Goal: Task Accomplishment & Management: Use online tool/utility

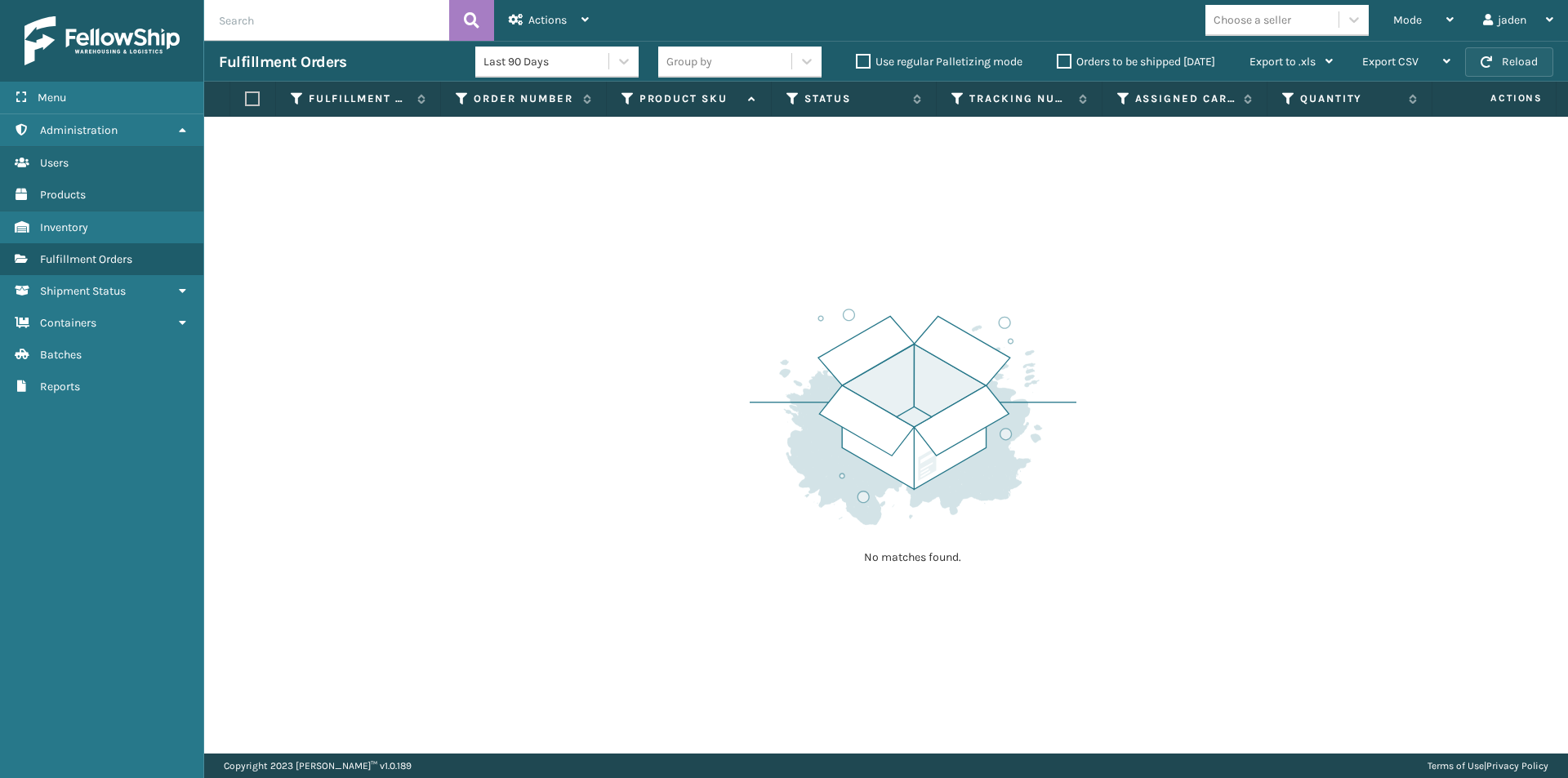
click at [1487, 74] on button "Reload" at bounding box center [1509, 62] width 88 height 29
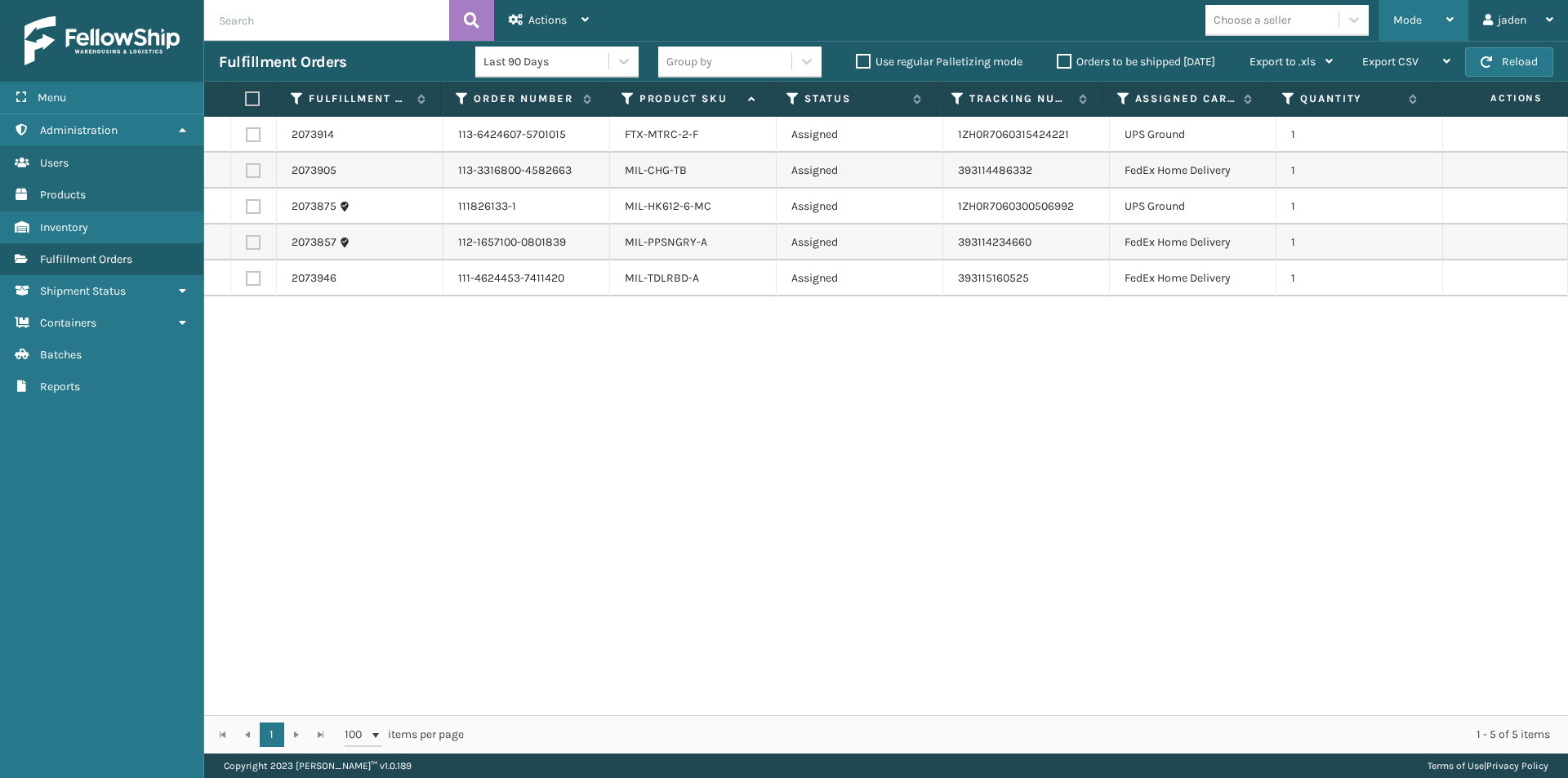
click at [1426, 19] on div "Mode" at bounding box center [1423, 20] width 60 height 41
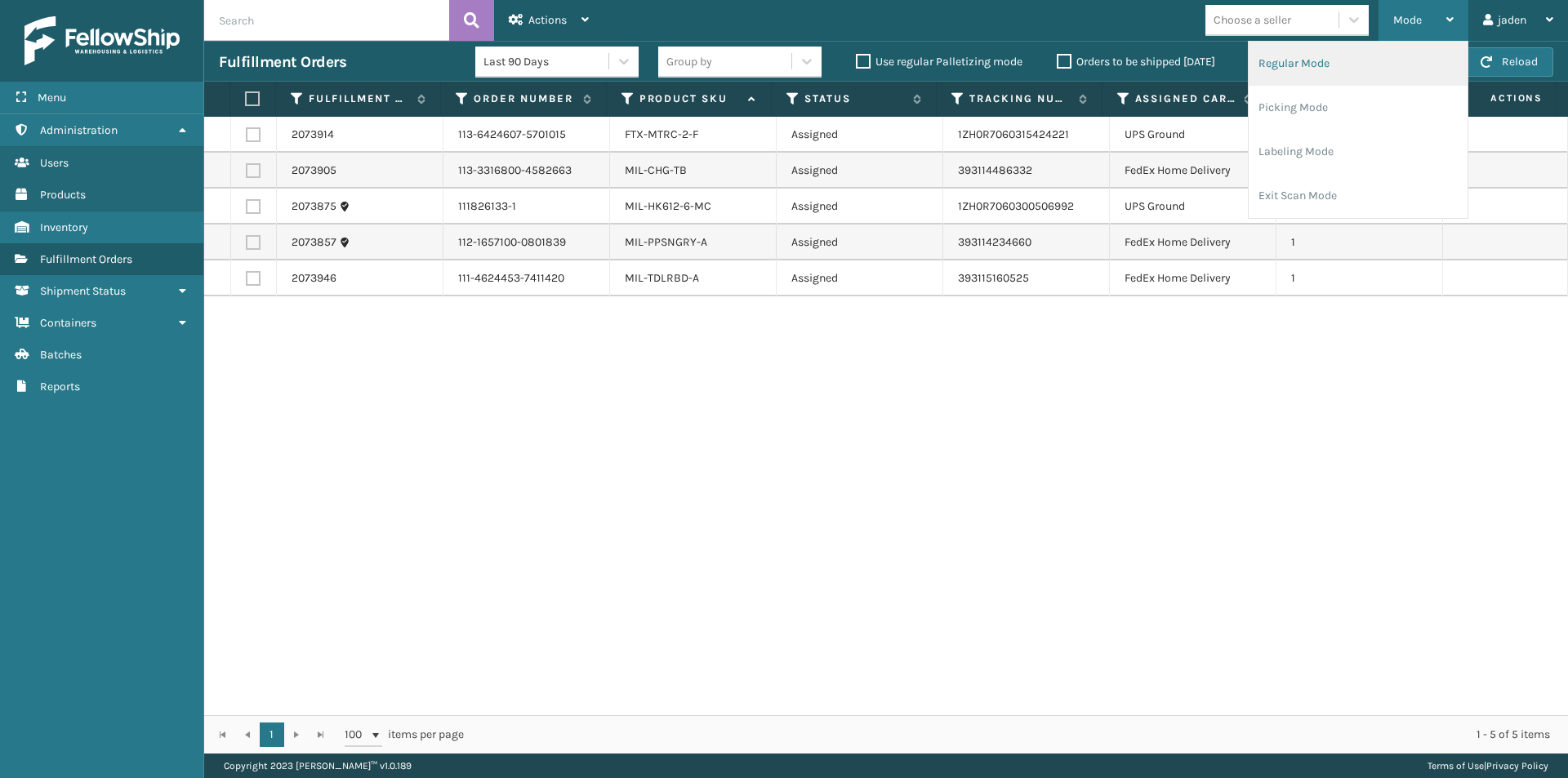
click at [1356, 69] on li "Regular Mode" at bounding box center [1358, 63] width 219 height 44
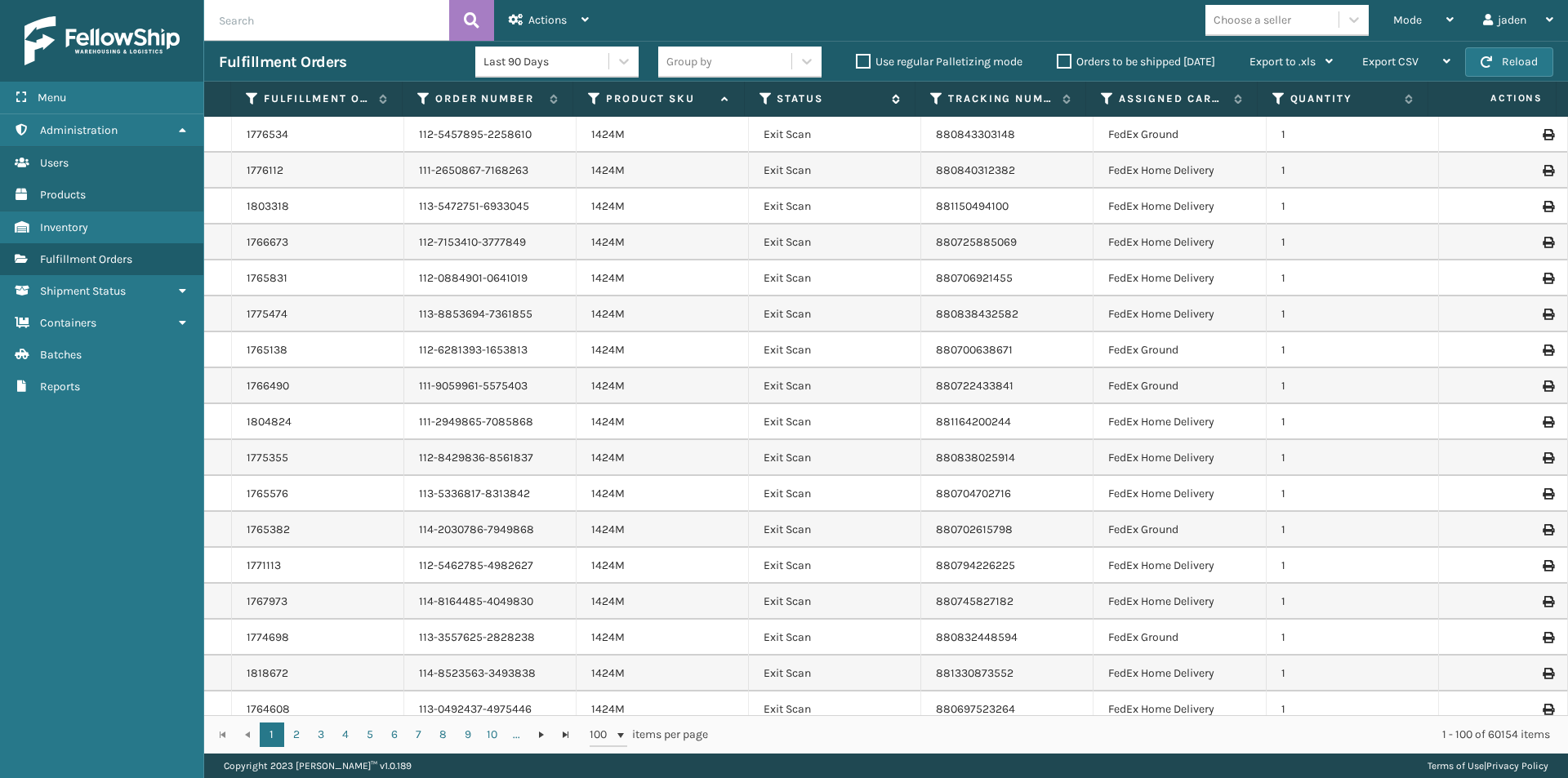
click at [765, 102] on icon at bounding box center [765, 98] width 13 height 15
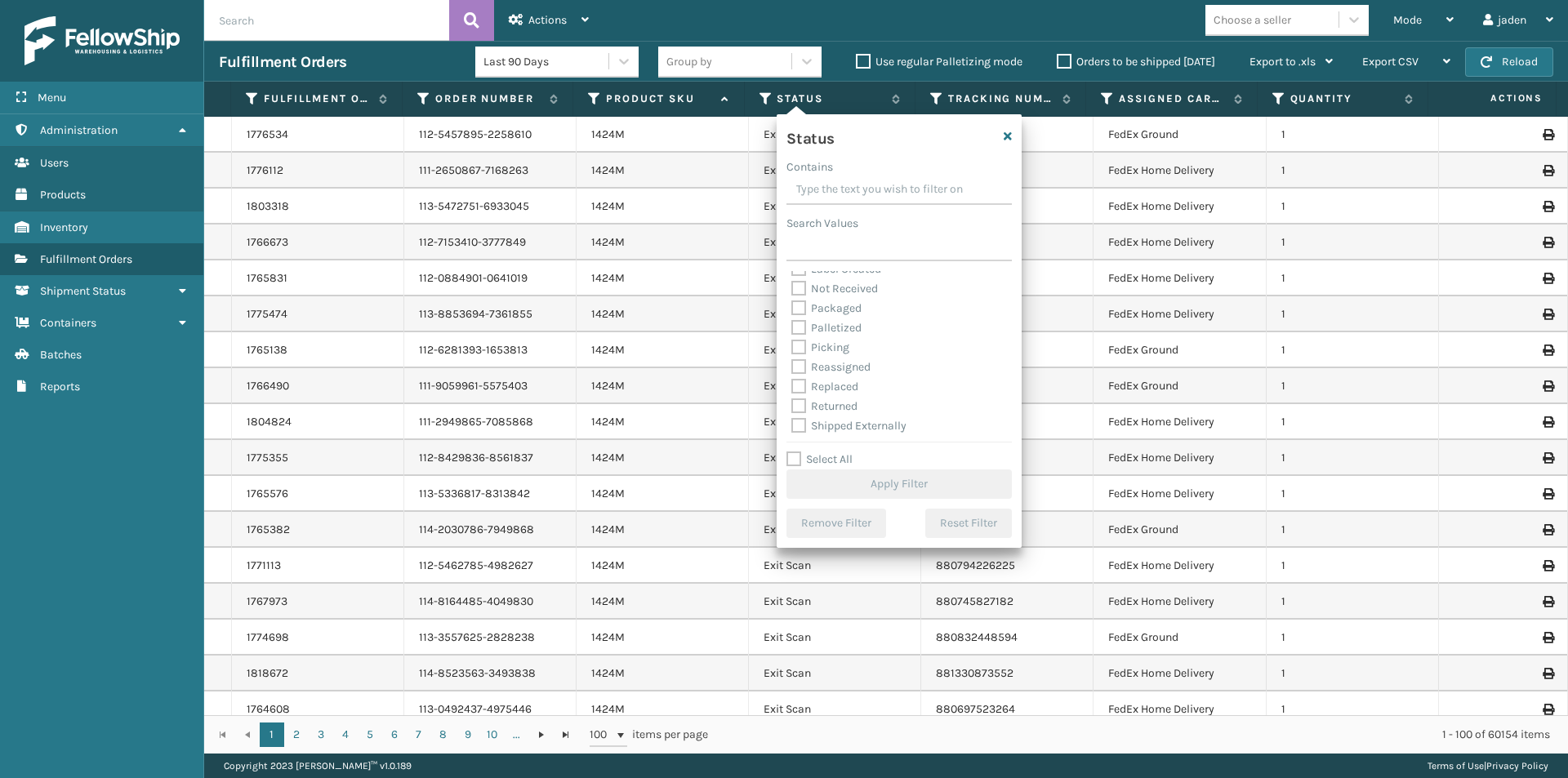
scroll to position [91, 0]
click at [795, 348] on label "Picking" at bounding box center [820, 346] width 58 height 14
click at [792, 347] on input "Picking" at bounding box center [791, 342] width 1 height 10
checkbox input "true"
click at [853, 485] on button "Apply Filter" at bounding box center [898, 484] width 225 height 29
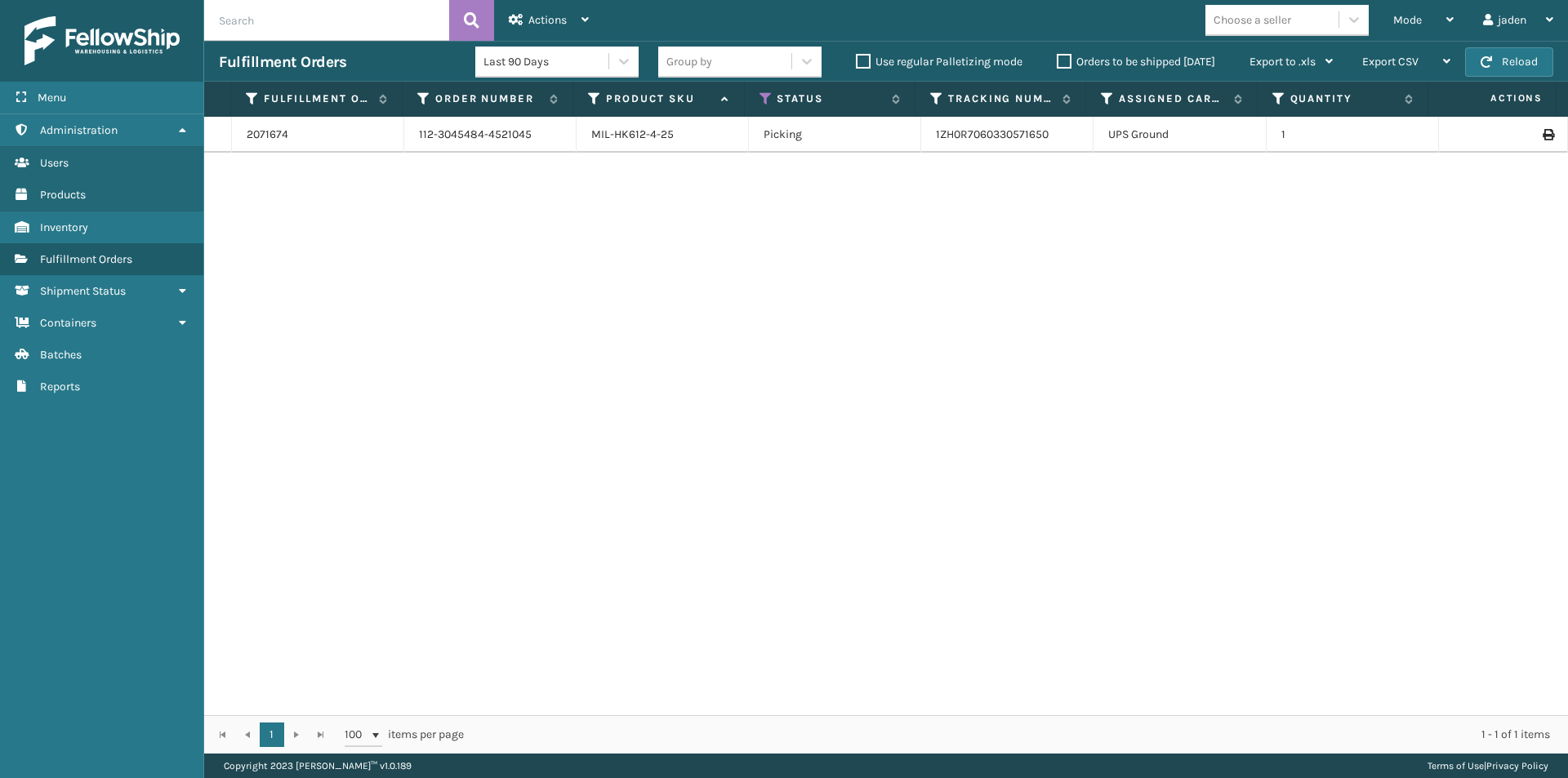
drag, startPoint x: 1036, startPoint y: 299, endPoint x: 846, endPoint y: 283, distance: 190.7
click at [703, 299] on div "2071674 112-3045484-4521045 MIL-HK612-4-25 Picking 1ZH0R7060330571650 UPS Groun…" at bounding box center [886, 416] width 1363 height 599
drag, startPoint x: 1125, startPoint y: 244, endPoint x: 639, endPoint y: 282, distance: 487.5
click at [639, 282] on div "2071674 112-3045484-4521045 MIL-HK612-4-25 Picking 1ZH0R7060330571650 UPS Groun…" at bounding box center [886, 416] width 1363 height 599
drag, startPoint x: 1057, startPoint y: 283, endPoint x: 688, endPoint y: 285, distance: 369.0
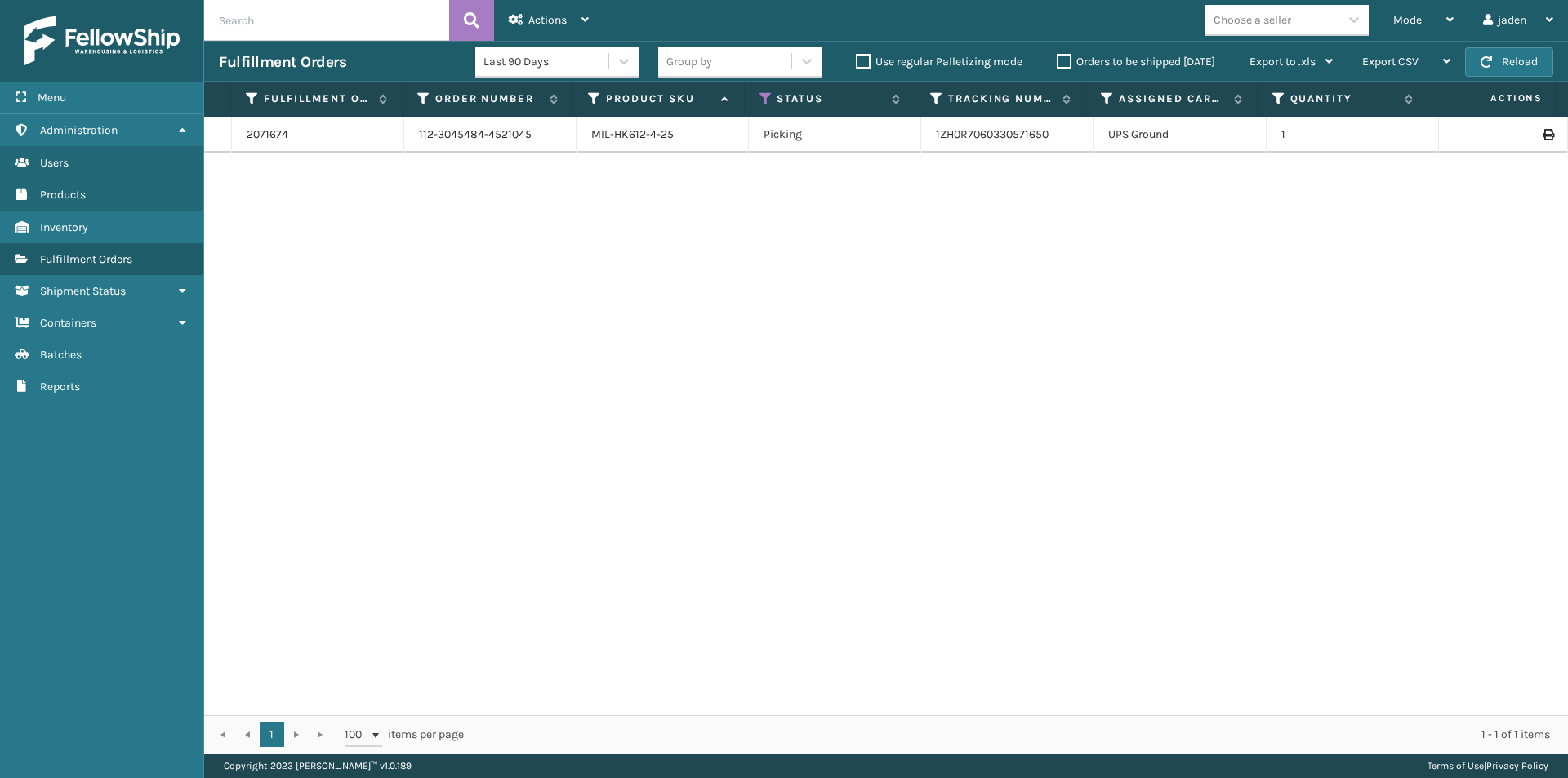
click at [665, 285] on div "2071674 112-3045484-4521045 MIL-HK612-4-25 Picking 1ZH0R7060330571650 UPS Groun…" at bounding box center [886, 416] width 1363 height 599
drag, startPoint x: 1094, startPoint y: 276, endPoint x: 691, endPoint y: 329, distance: 406.5
click at [691, 329] on div "2071674 112-3045484-4521045 MIL-HK612-4-25 Picking 1ZH0R7060330571650 UPS Groun…" at bounding box center [886, 416] width 1363 height 599
drag, startPoint x: 1162, startPoint y: 288, endPoint x: 833, endPoint y: 313, distance: 329.9
click at [706, 343] on div "2071674 112-3045484-4521045 MIL-HK612-4-25 Picking 1ZH0R7060330571650 UPS Groun…" at bounding box center [886, 416] width 1363 height 599
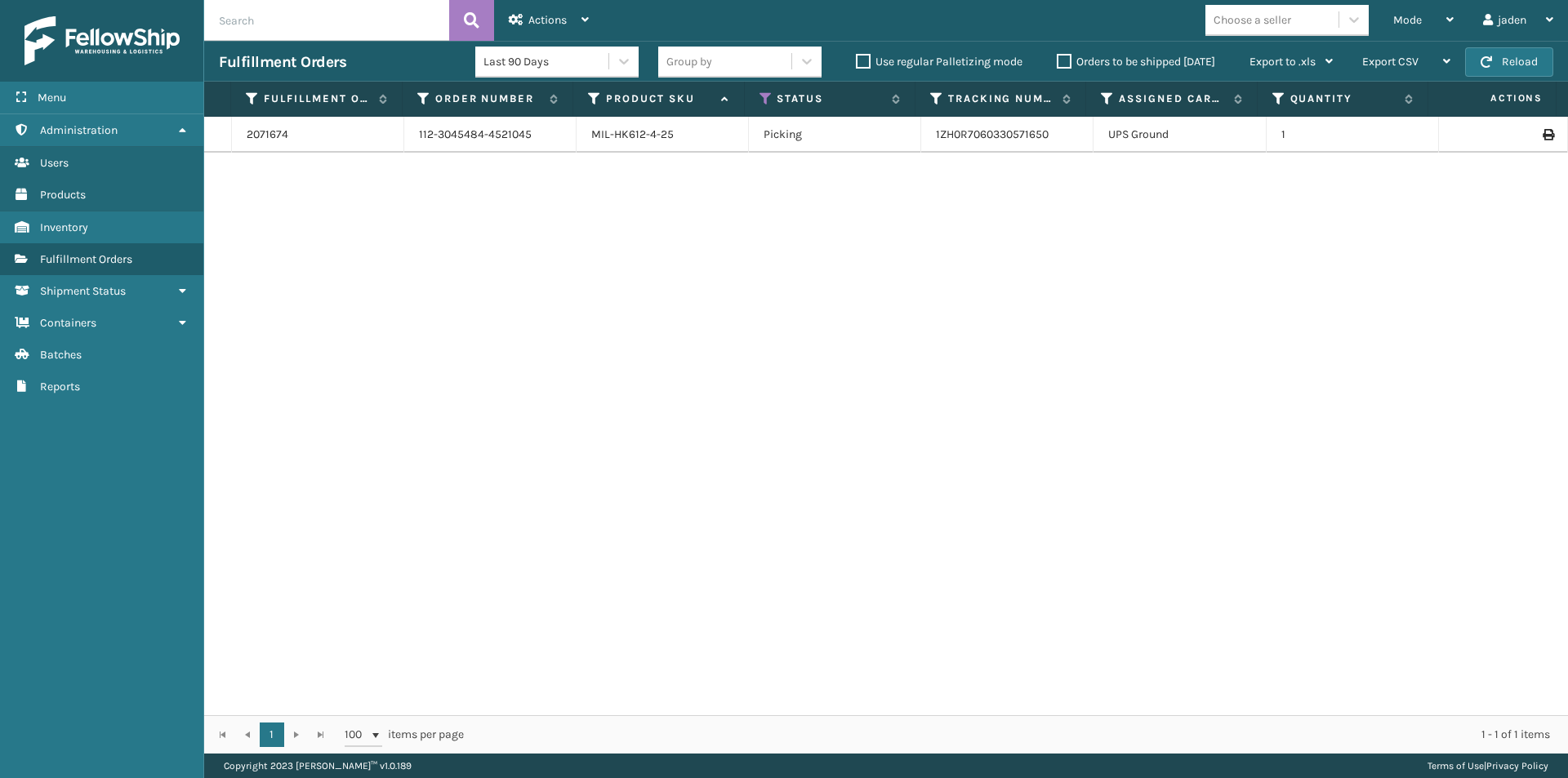
drag, startPoint x: 1120, startPoint y: 285, endPoint x: 910, endPoint y: 298, distance: 210.4
click at [712, 337] on div "2071674 112-3045484-4521045 MIL-HK612-4-25 Picking 1ZH0R7060330571650 UPS Groun…" at bounding box center [886, 416] width 1363 height 599
drag, startPoint x: 1205, startPoint y: 261, endPoint x: 1179, endPoint y: 267, distance: 26.7
drag, startPoint x: 1179, startPoint y: 267, endPoint x: 626, endPoint y: 328, distance: 556.4
click at [626, 328] on div "2071674 112-3045484-4521045 MIL-HK612-4-25 Picking 1ZH0R7060330571650 UPS Groun…" at bounding box center [886, 416] width 1363 height 599
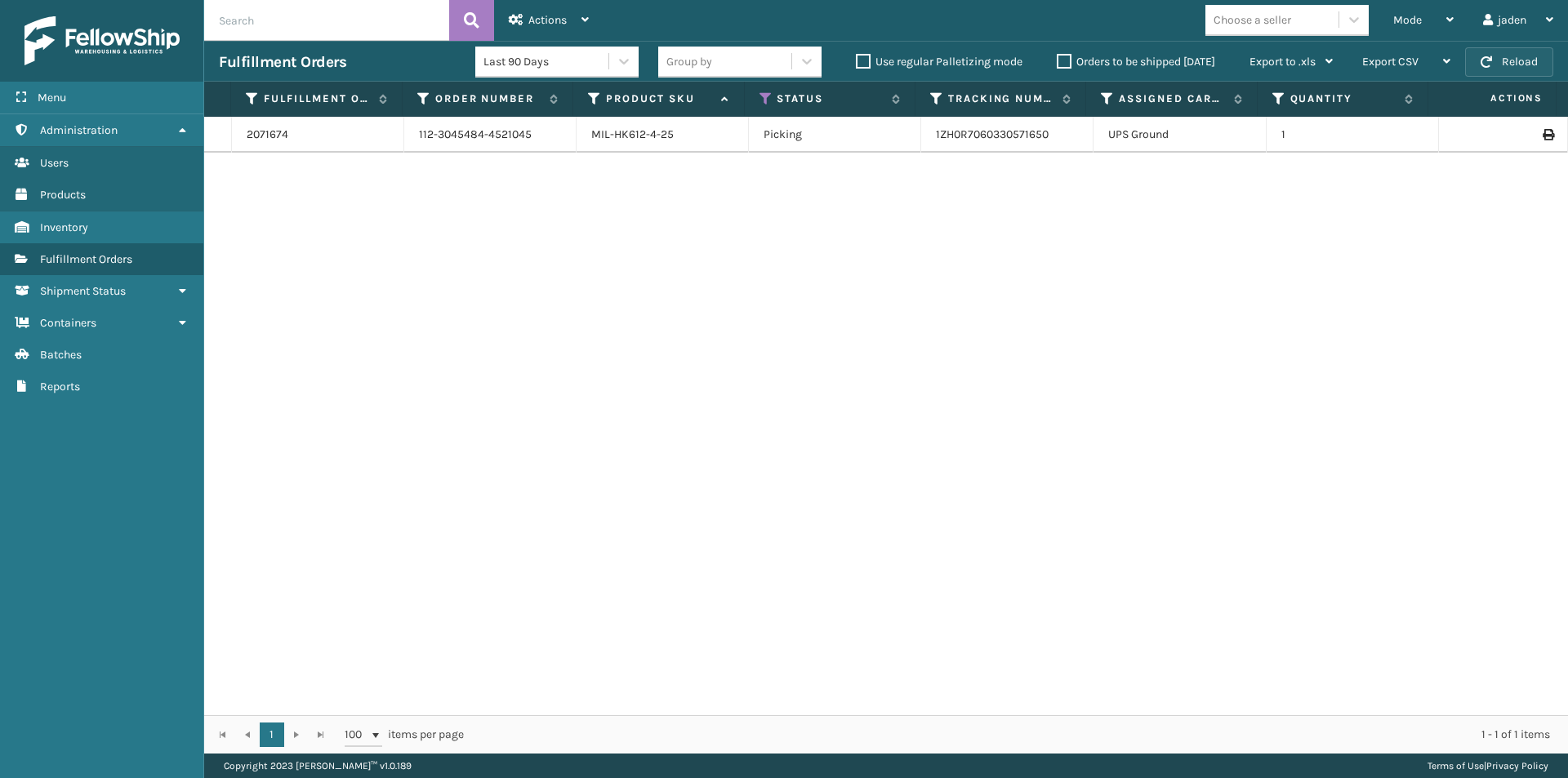
click at [1540, 67] on button "Reload" at bounding box center [1509, 62] width 88 height 29
click at [1519, 68] on button "Reload" at bounding box center [1509, 62] width 88 height 29
click at [1429, 28] on div "Mode" at bounding box center [1423, 20] width 60 height 41
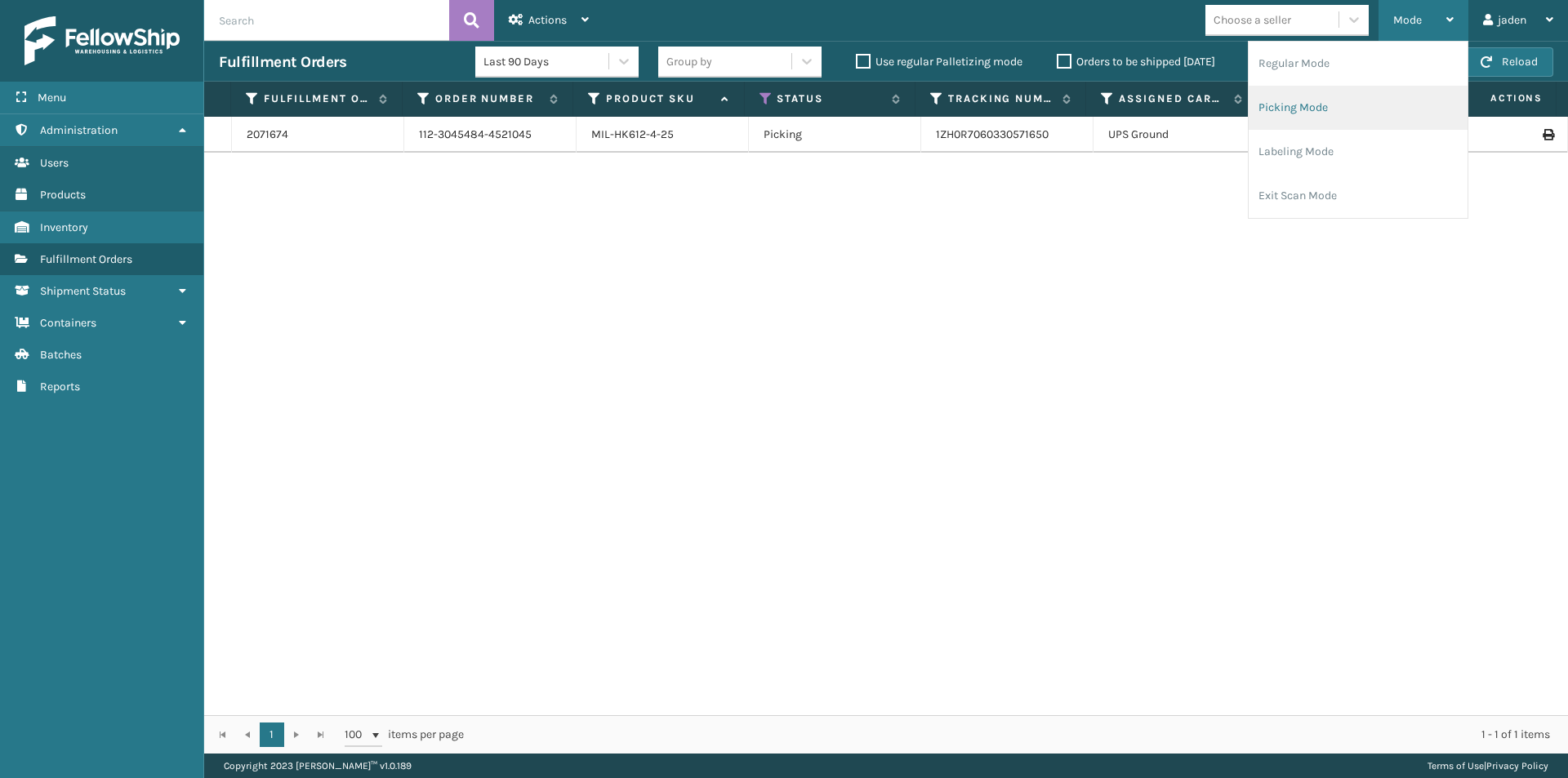
click at [1313, 117] on li "Picking Mode" at bounding box center [1358, 107] width 219 height 44
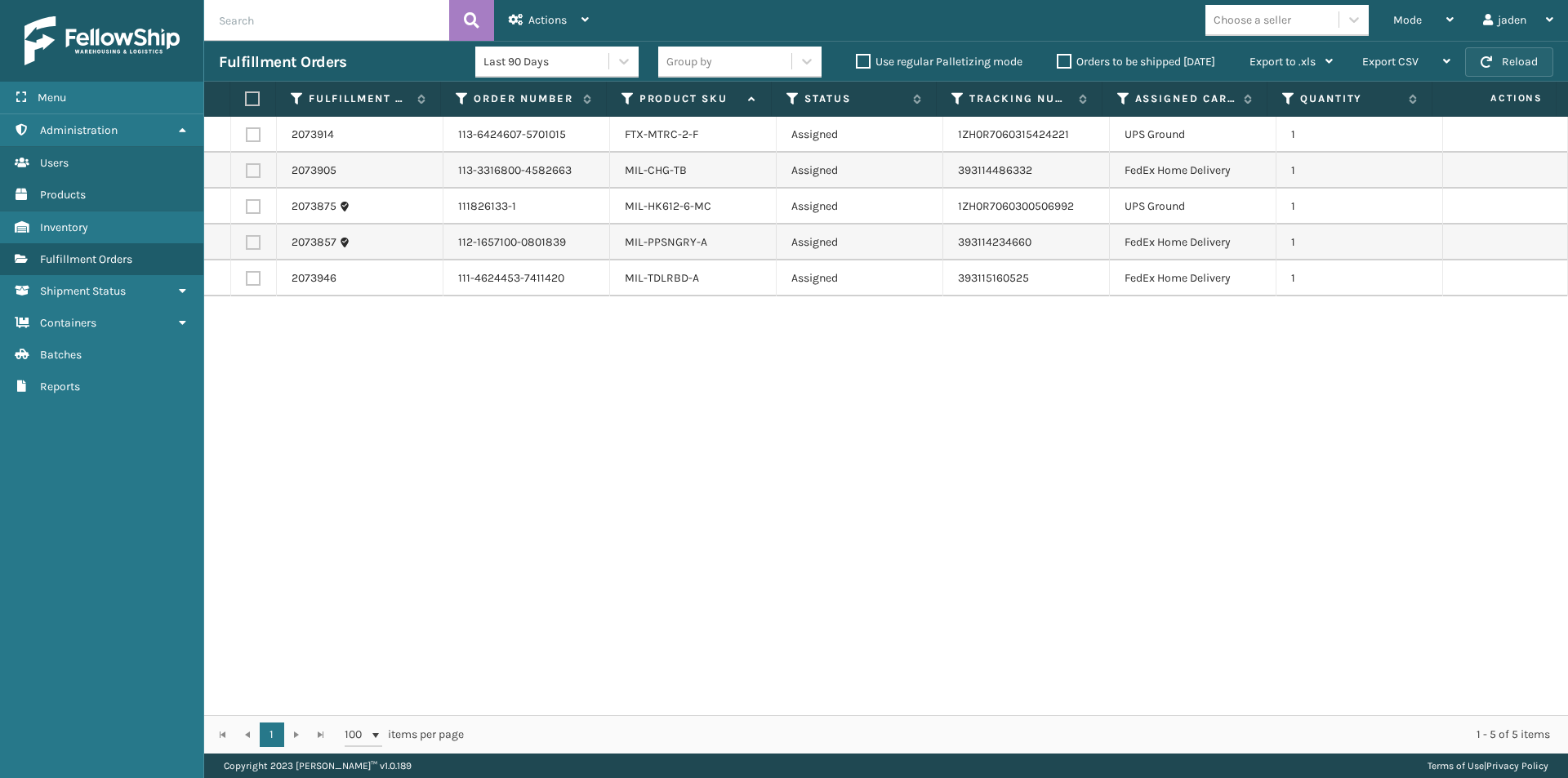
click at [1502, 66] on button "Reload" at bounding box center [1509, 62] width 88 height 29
click at [1067, 67] on label "Orders to be shipped [DATE]" at bounding box center [1136, 61] width 159 height 14
click at [1057, 63] on input "Orders to be shipped [DATE]" at bounding box center [1056, 58] width 1 height 10
click at [1546, 66] on button "Reload" at bounding box center [1509, 62] width 88 height 29
click at [1541, 66] on button "Reload" at bounding box center [1509, 62] width 88 height 29
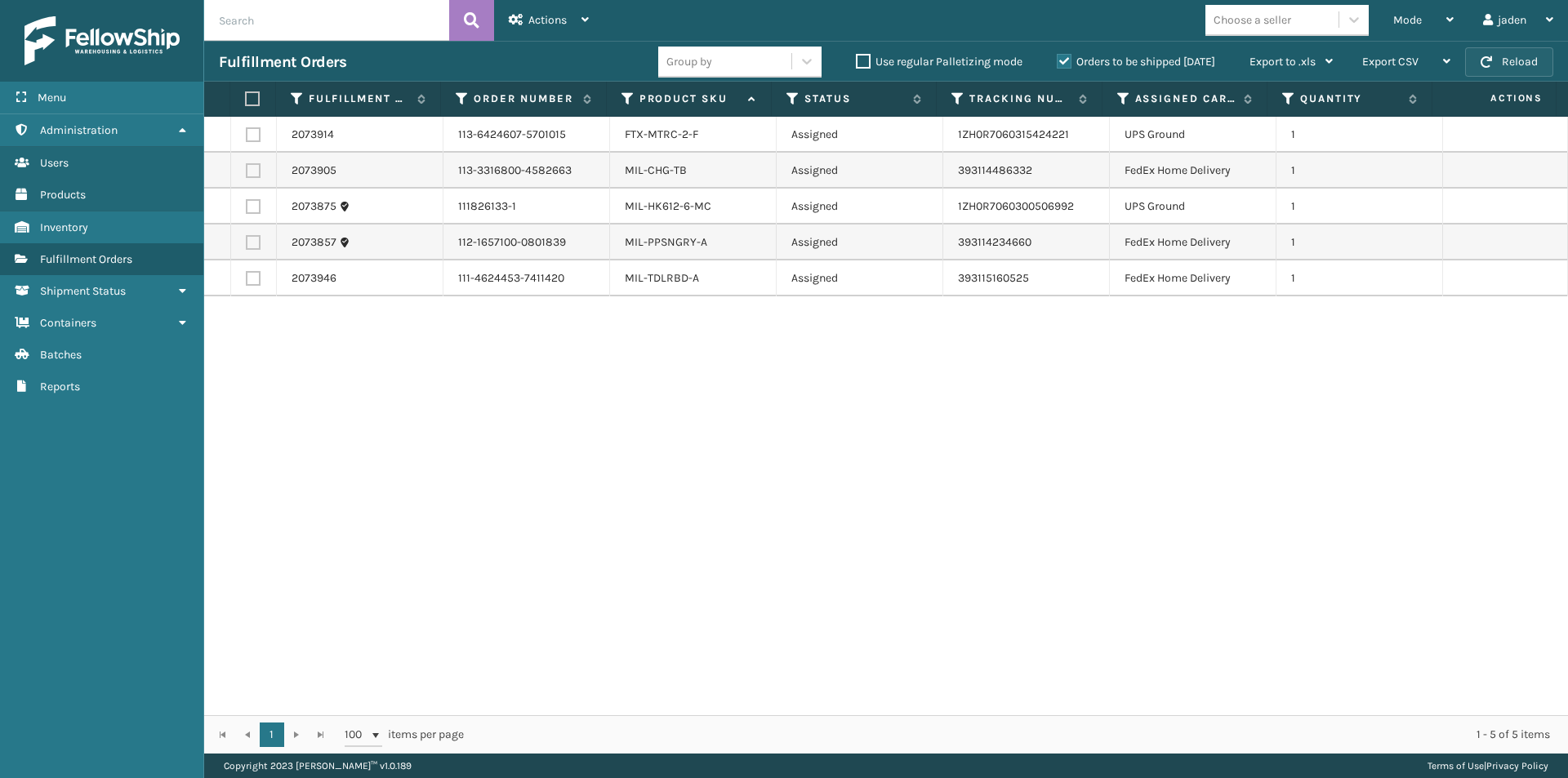
click at [1489, 68] on button "Reload" at bounding box center [1509, 62] width 88 height 29
click at [1422, 3] on div "Mode" at bounding box center [1423, 20] width 60 height 41
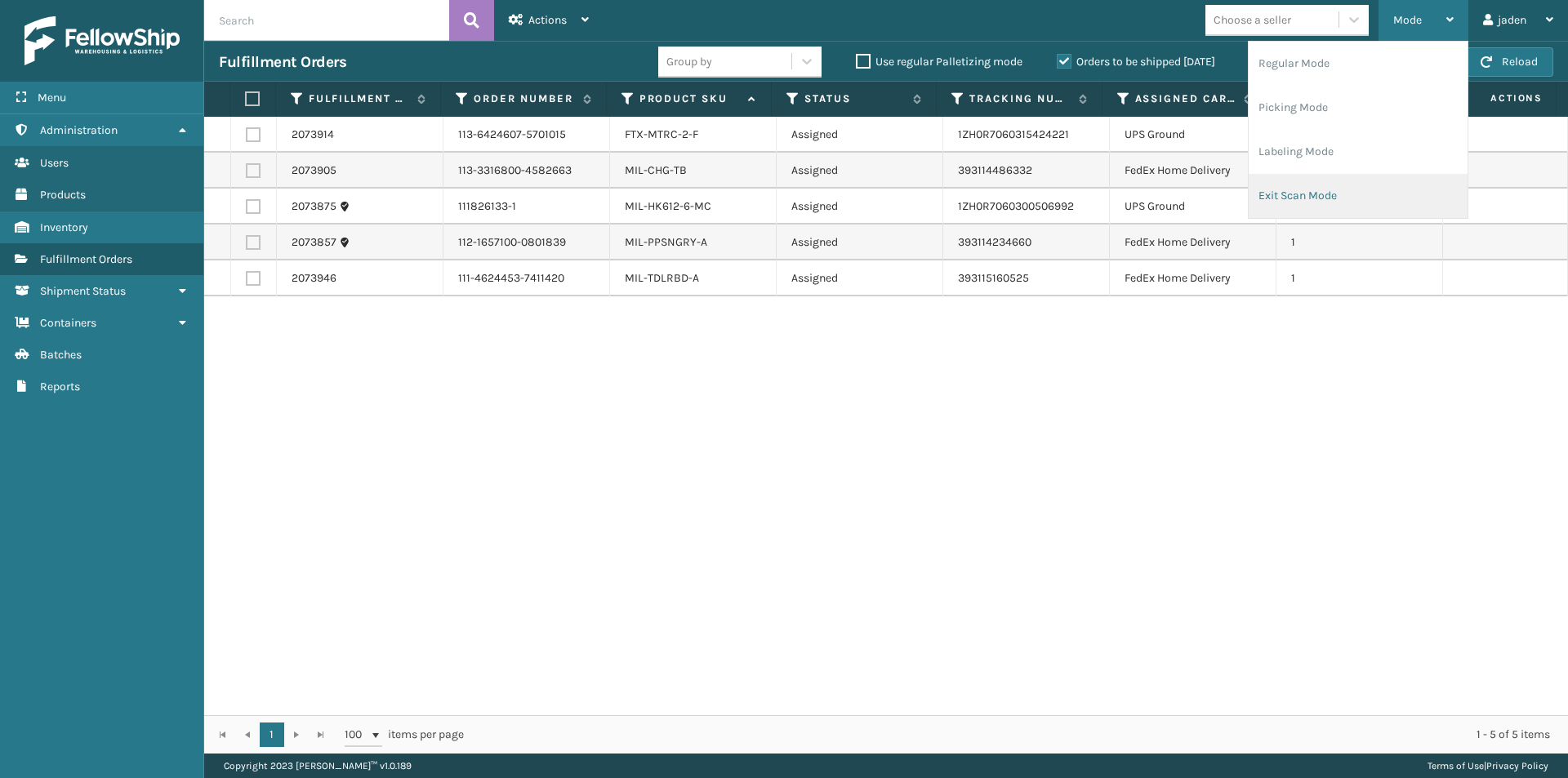
click at [1312, 198] on li "Exit Scan Mode" at bounding box center [1358, 196] width 219 height 44
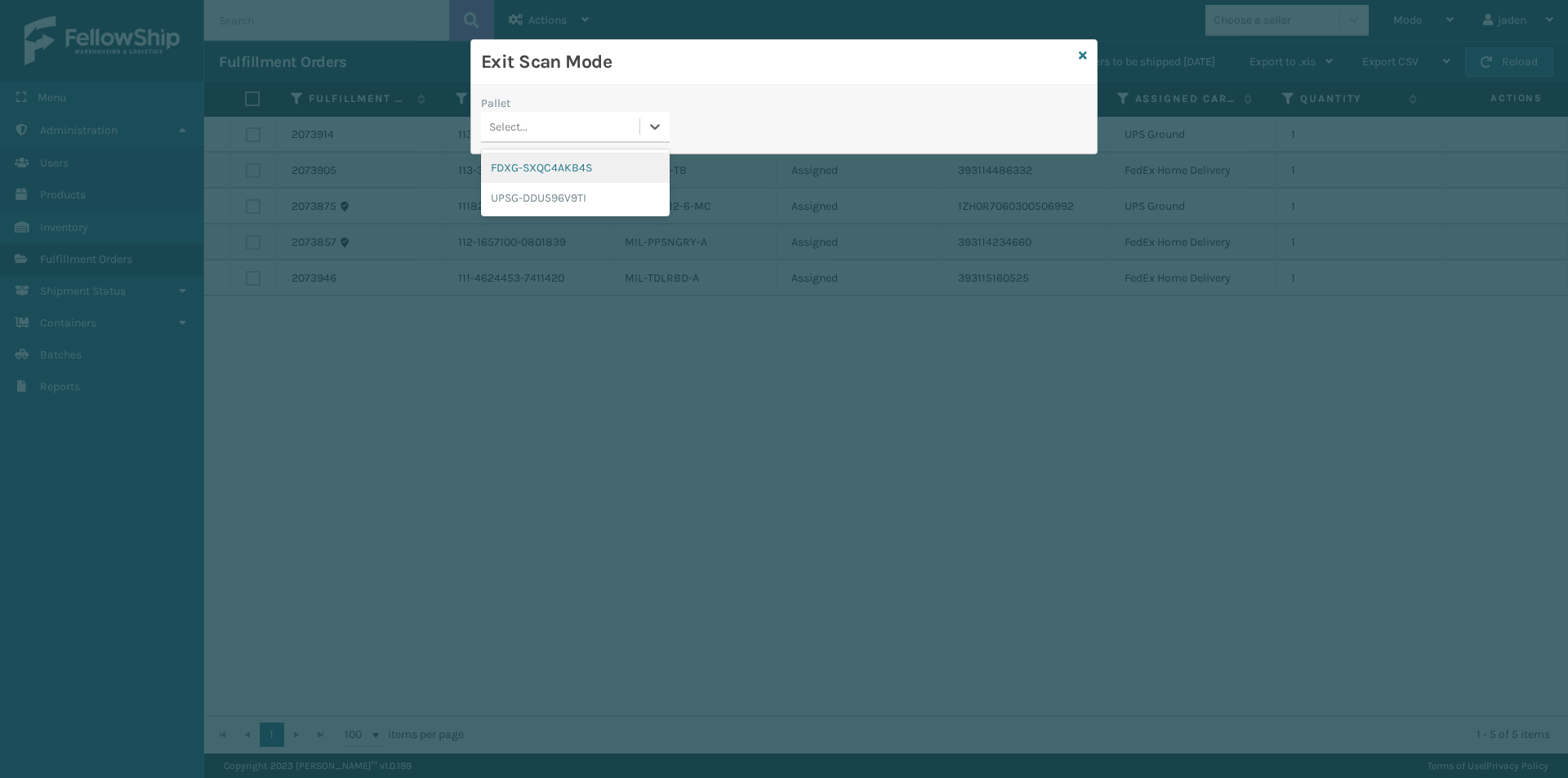
click at [639, 124] on div "Select..." at bounding box center [560, 127] width 159 height 27
click at [1079, 54] on icon at bounding box center [1082, 55] width 8 height 11
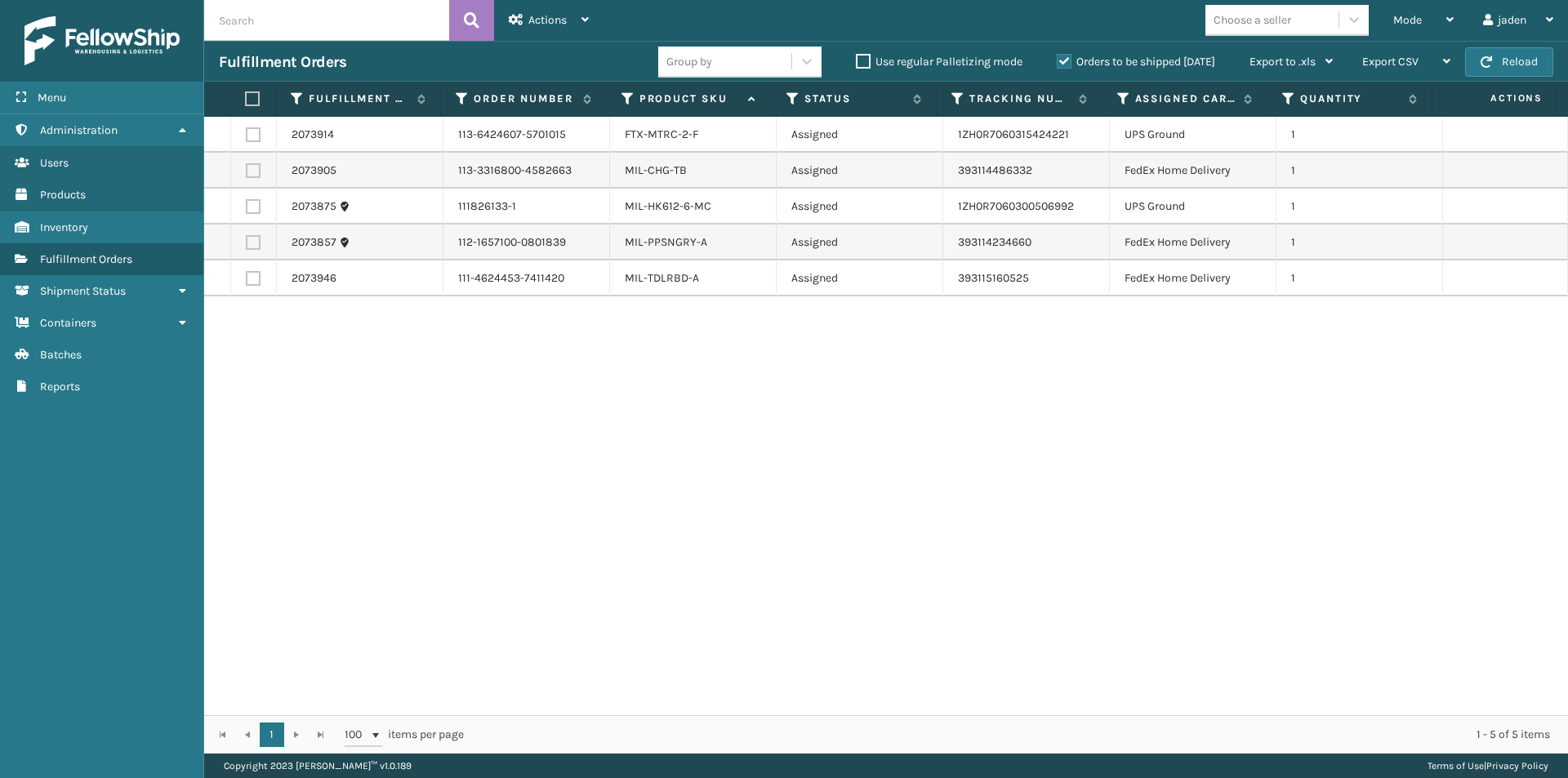
click at [1065, 62] on label "Orders to be shipped [DATE]" at bounding box center [1136, 61] width 159 height 14
click at [1057, 62] on input "Orders to be shipped [DATE]" at bounding box center [1056, 58] width 1 height 10
click at [1409, 21] on span "Mode" at bounding box center [1407, 20] width 28 height 14
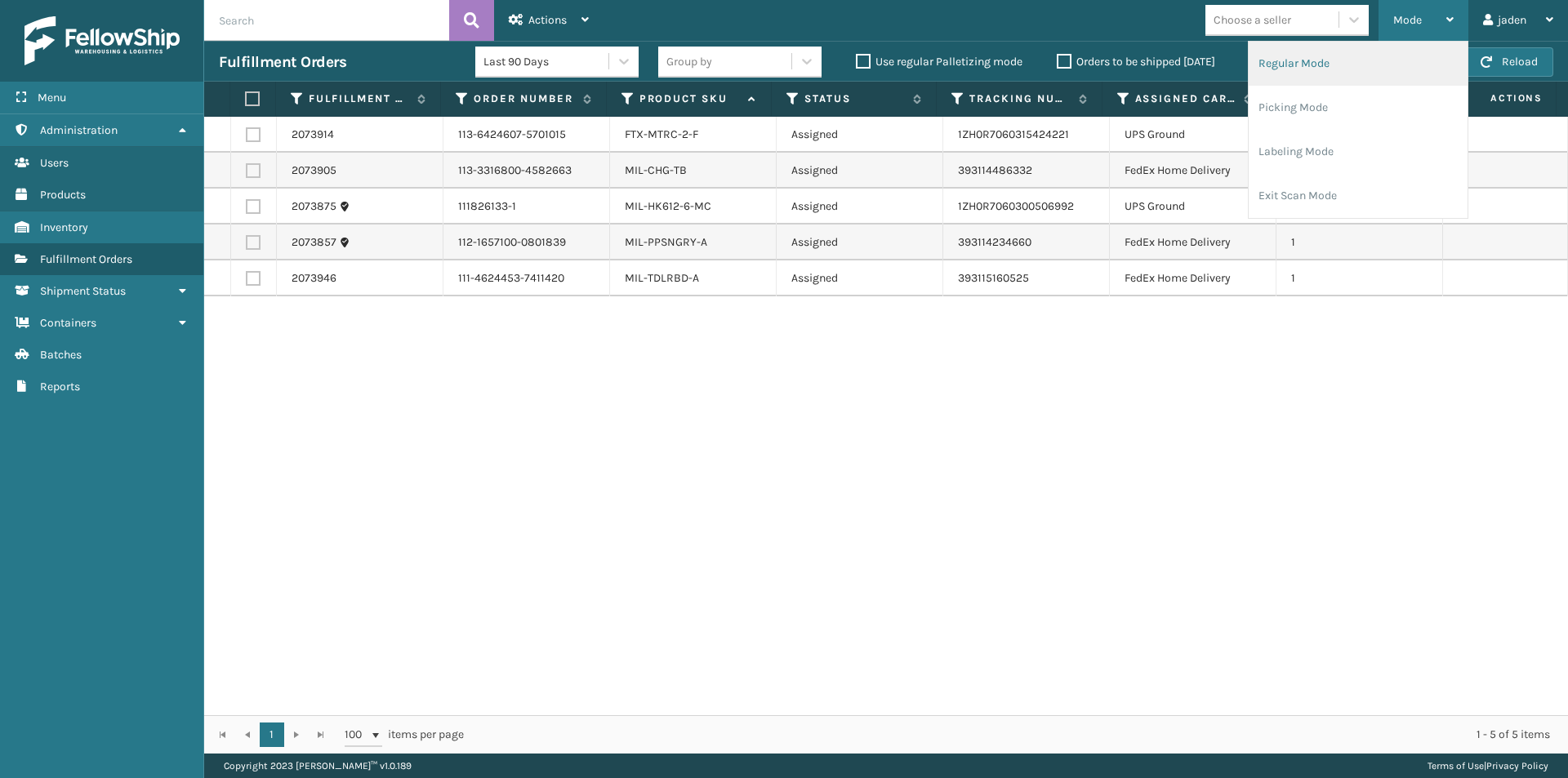
click at [1338, 66] on li "Regular Mode" at bounding box center [1358, 63] width 219 height 44
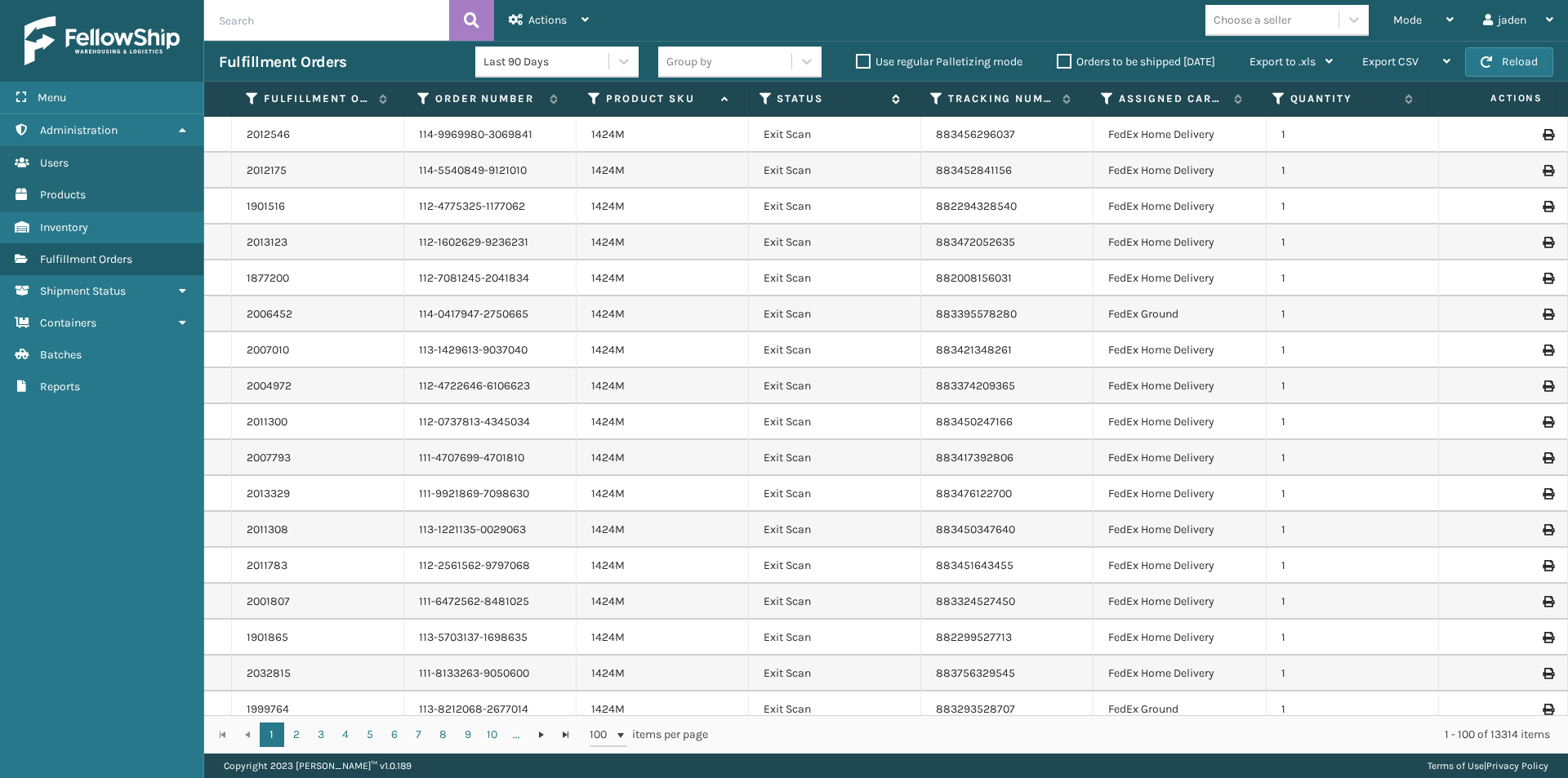
click at [761, 97] on icon at bounding box center [765, 98] width 13 height 15
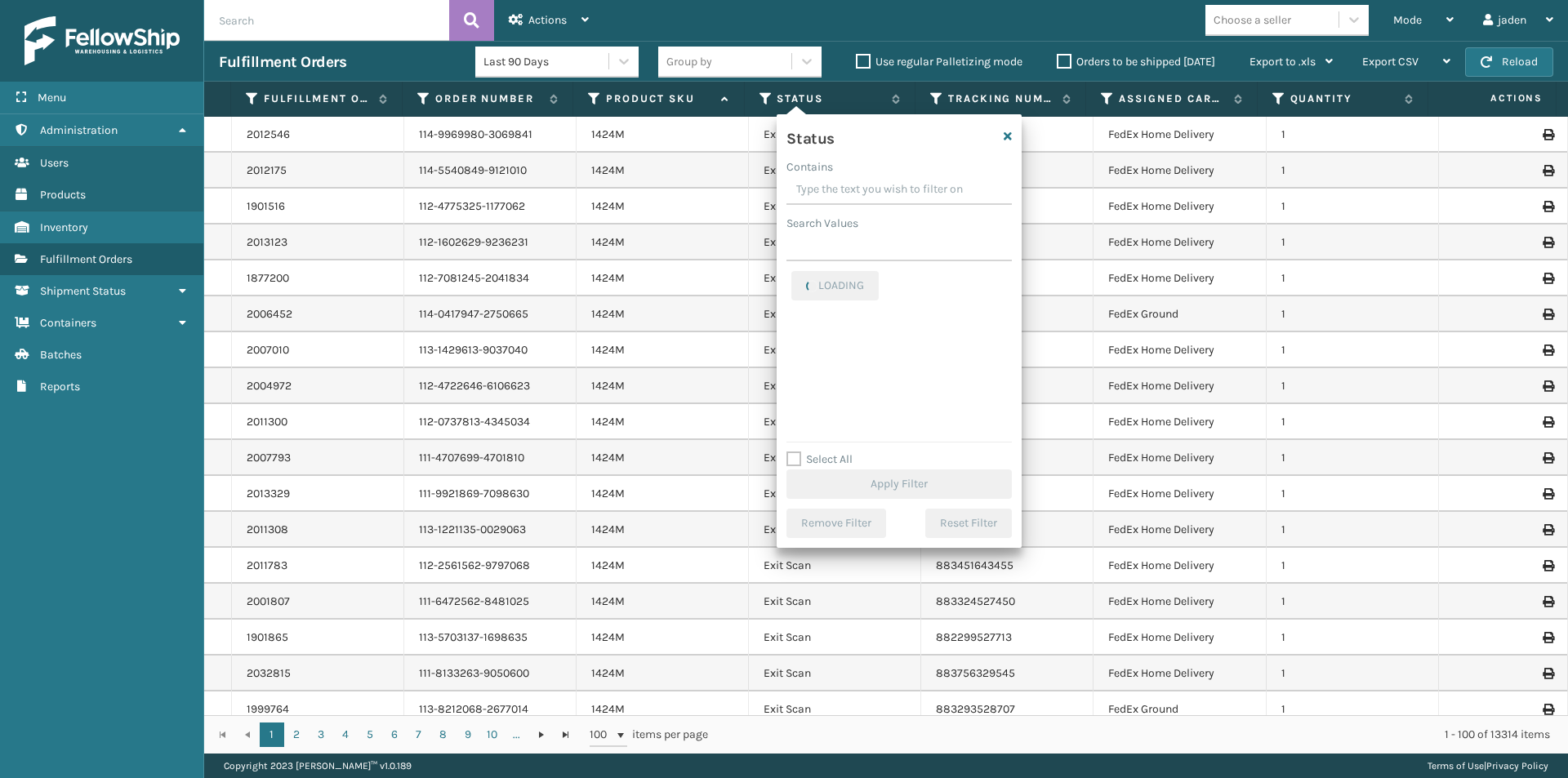
drag, startPoint x: 916, startPoint y: 191, endPoint x: 859, endPoint y: 179, distance: 58.2
click at [859, 179] on input "Contains" at bounding box center [898, 190] width 225 height 29
click at [798, 417] on label "Palletized" at bounding box center [826, 417] width 70 height 14
click at [792, 417] on input "Palletized" at bounding box center [791, 413] width 1 height 10
checkbox input "true"
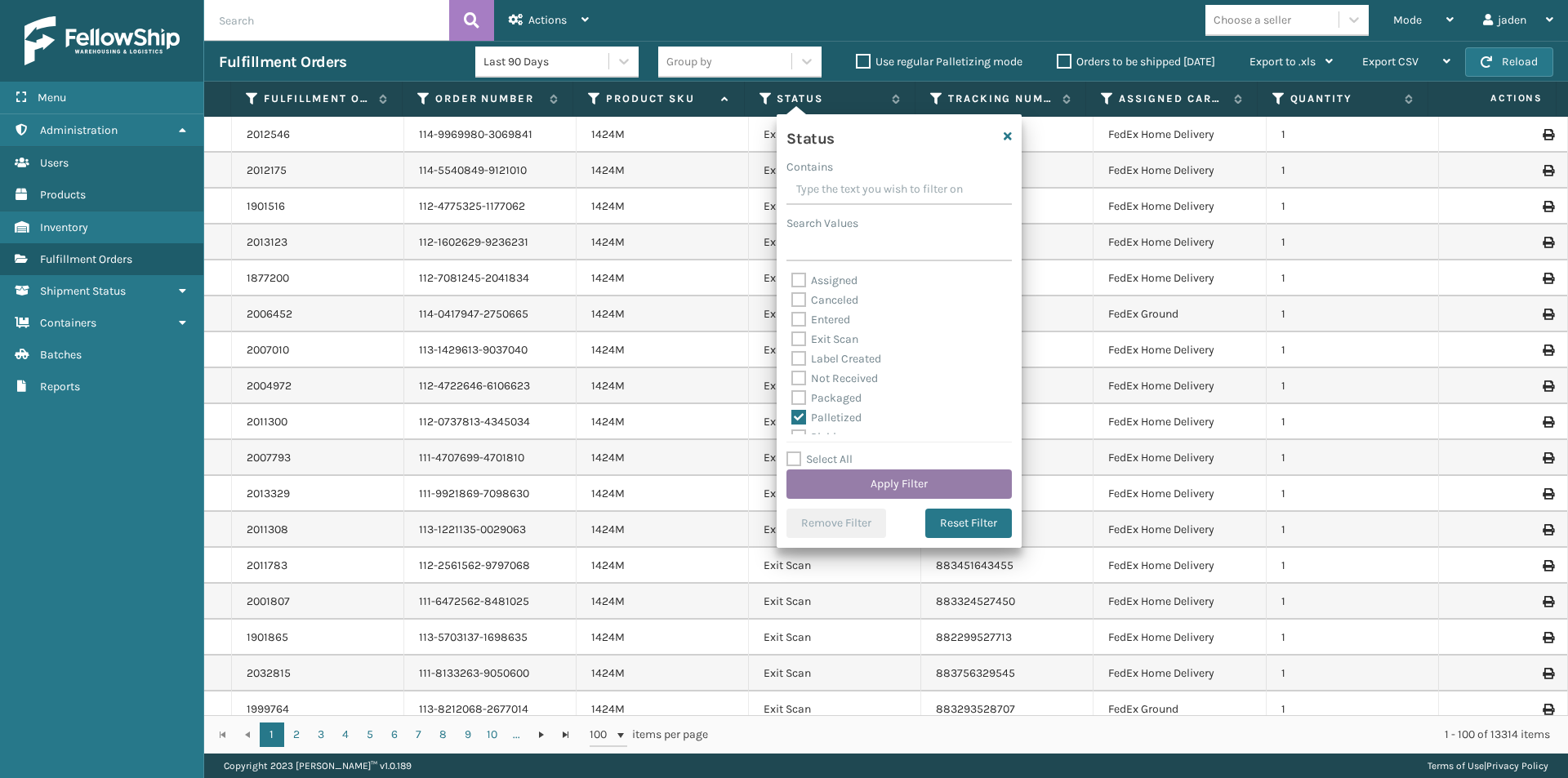
click at [858, 473] on button "Apply Filter" at bounding box center [898, 484] width 225 height 29
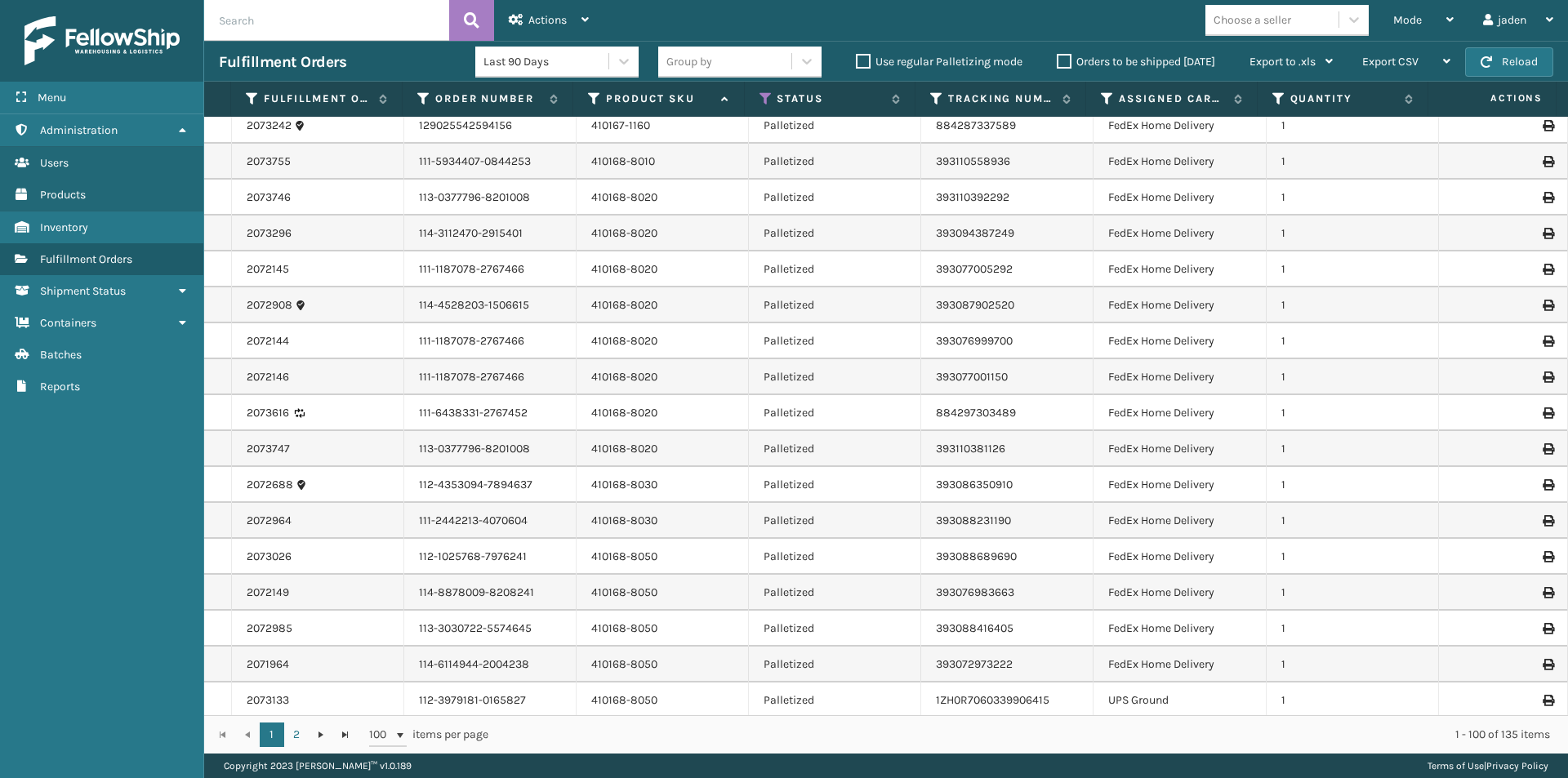
scroll to position [979, 0]
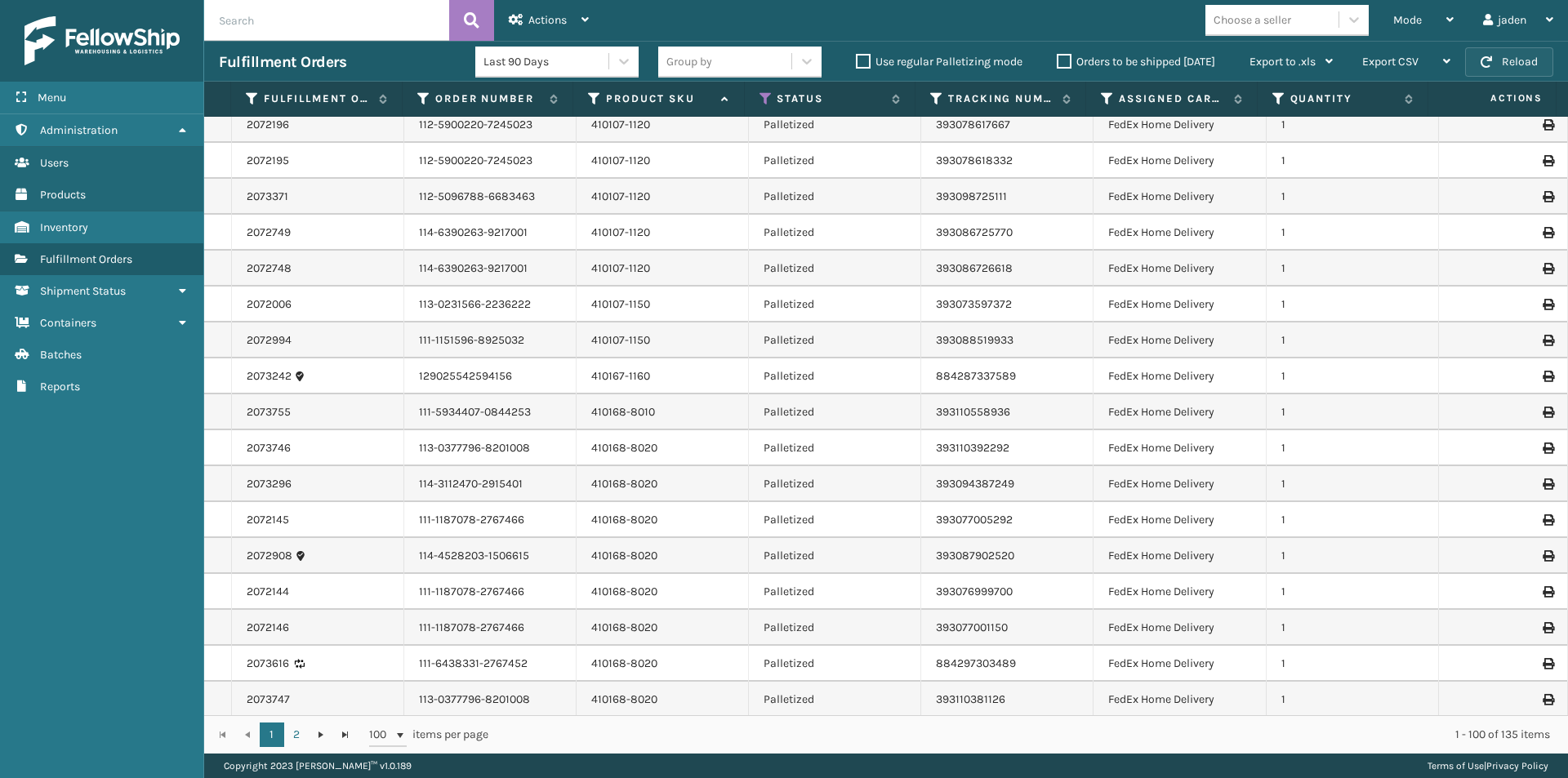
click at [1496, 69] on button "Reload" at bounding box center [1509, 62] width 88 height 29
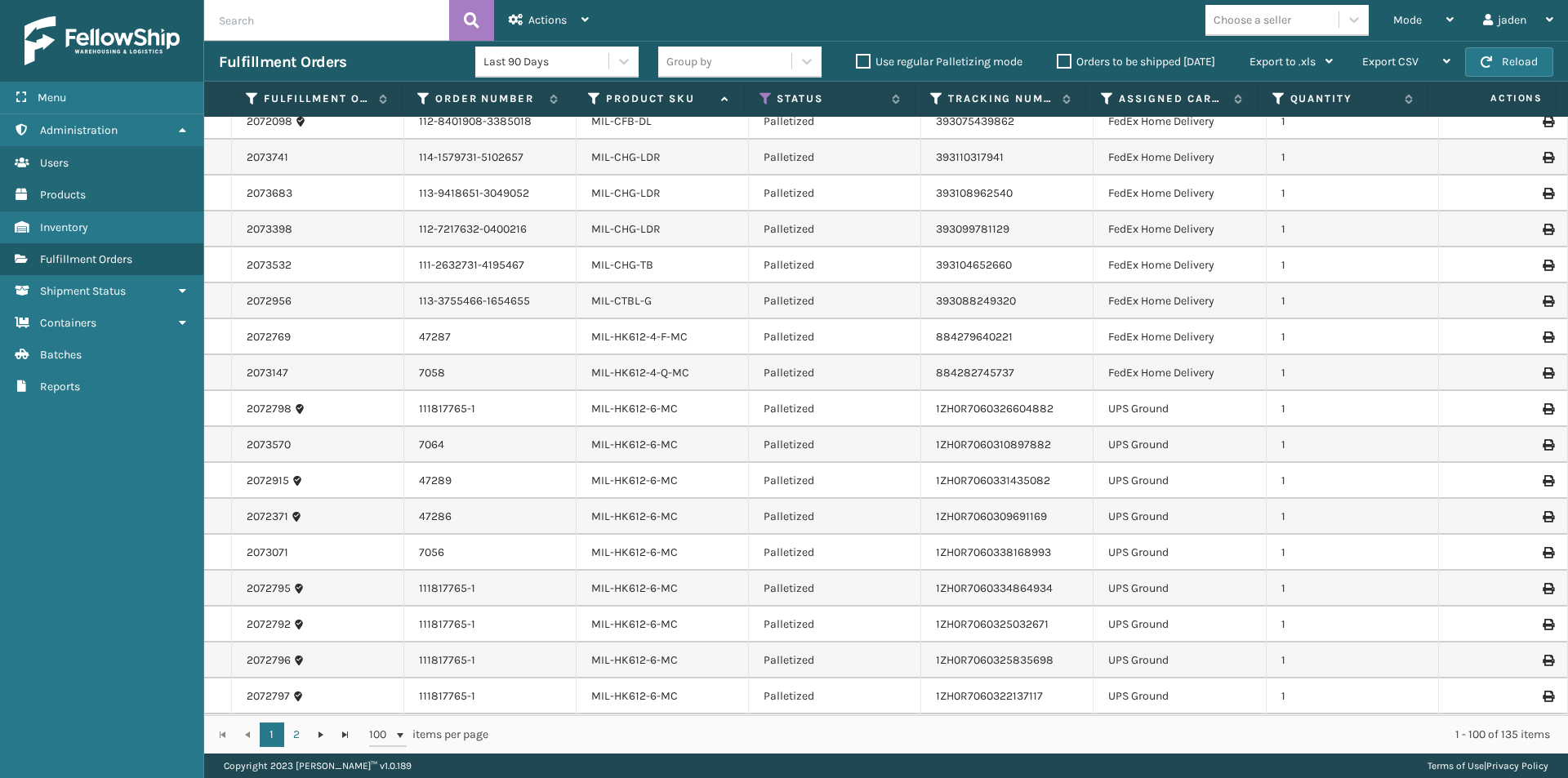
scroll to position [2993, 0]
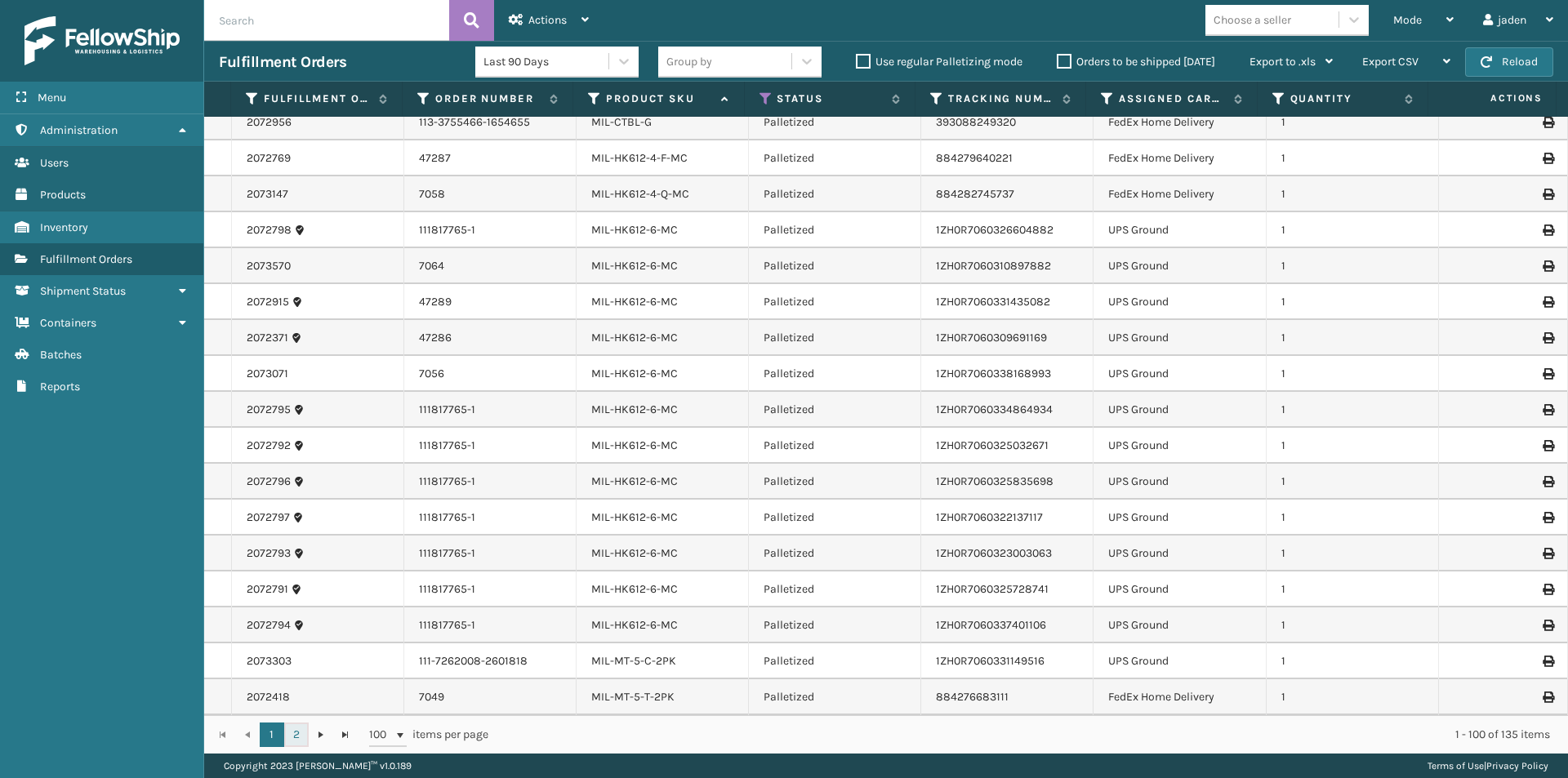
click at [299, 735] on link "2" at bounding box center [296, 734] width 24 height 24
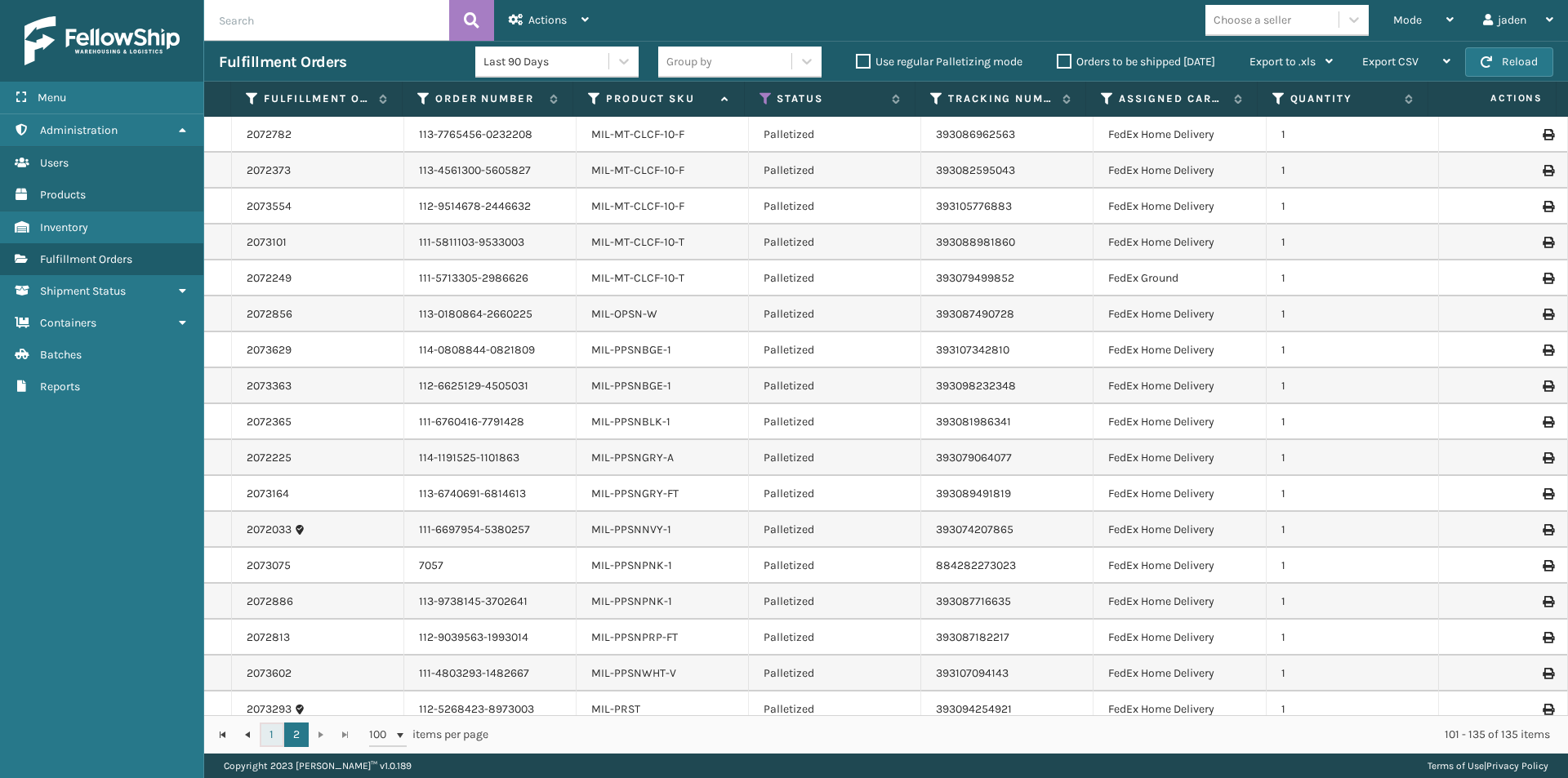
click at [268, 738] on link "1" at bounding box center [272, 734] width 24 height 24
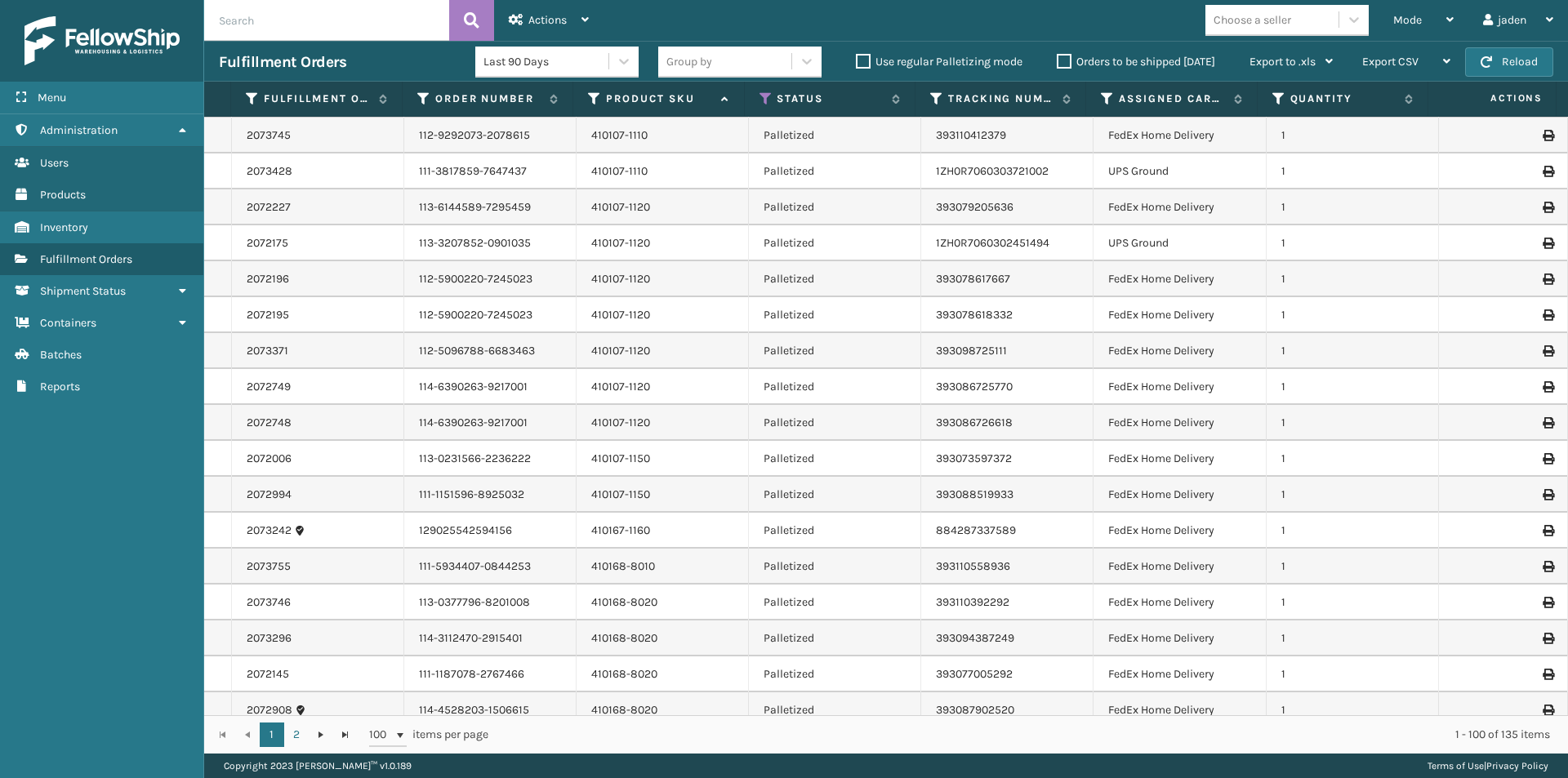
scroll to position [898, 0]
click at [1514, 58] on button "Reload" at bounding box center [1509, 62] width 88 height 29
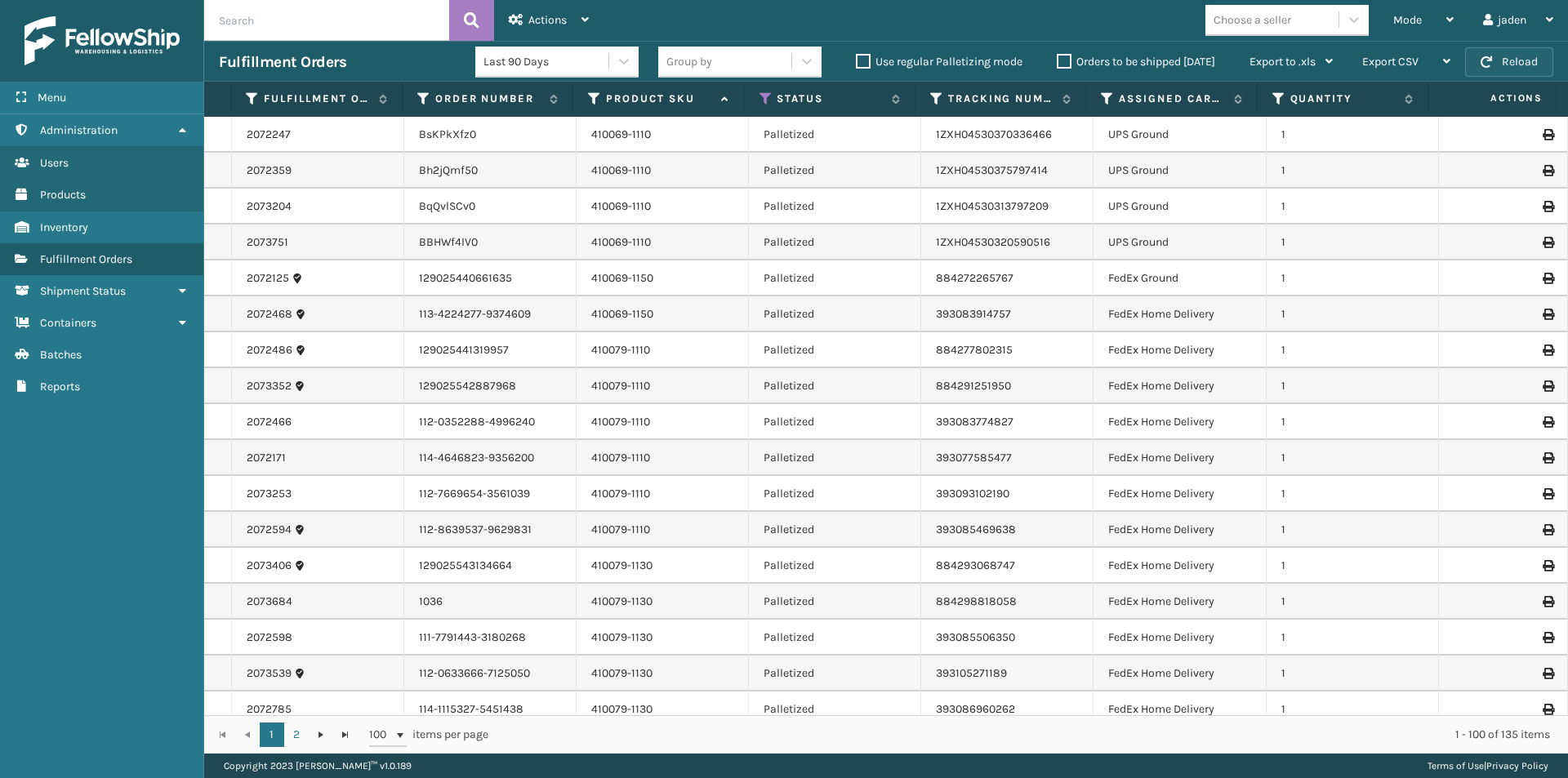
click at [1496, 63] on button "Reload" at bounding box center [1509, 62] width 88 height 29
click at [1488, 63] on span "button" at bounding box center [1485, 61] width 11 height 11
click at [1496, 66] on button "Reload" at bounding box center [1509, 62] width 88 height 29
